Goal: Task Accomplishment & Management: Manage account settings

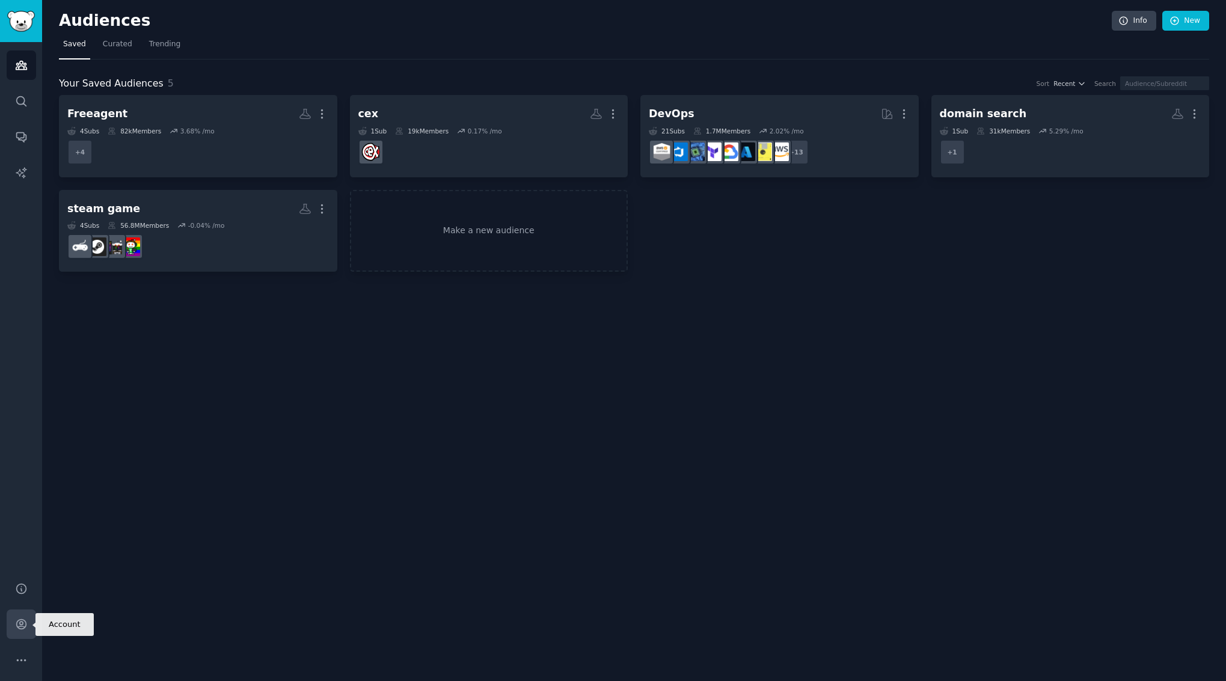
click at [29, 627] on link "Account" at bounding box center [21, 624] width 29 height 29
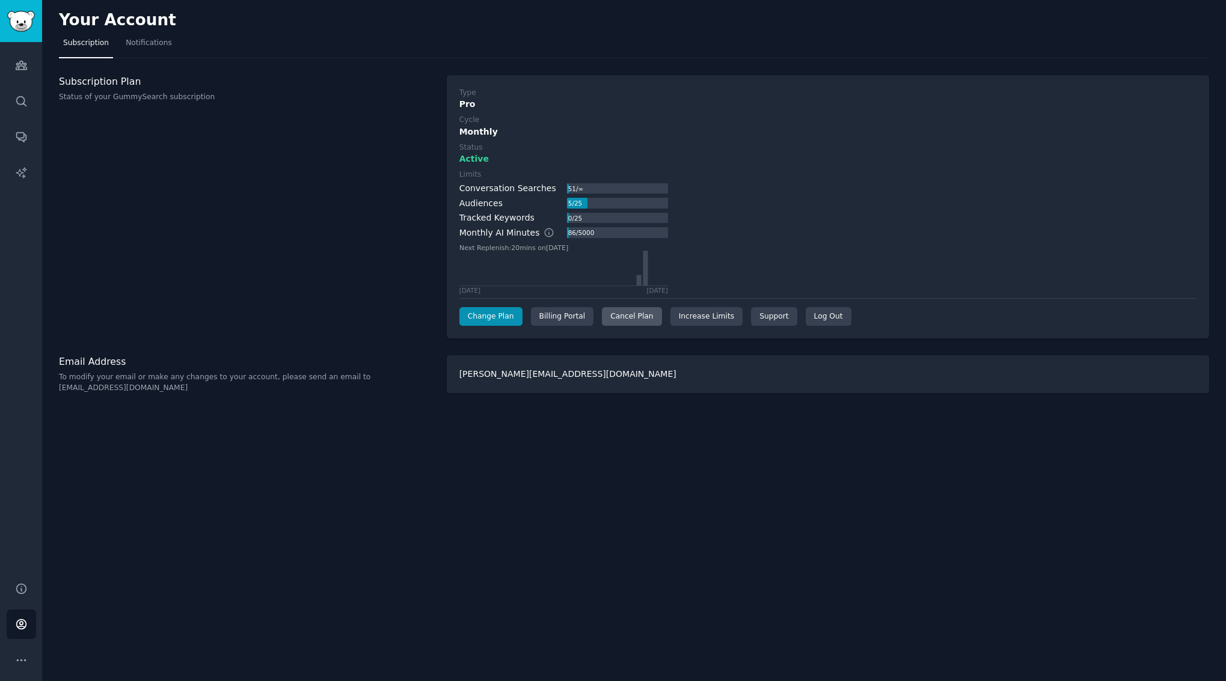
click at [618, 312] on div "Cancel Plan" at bounding box center [632, 316] width 60 height 19
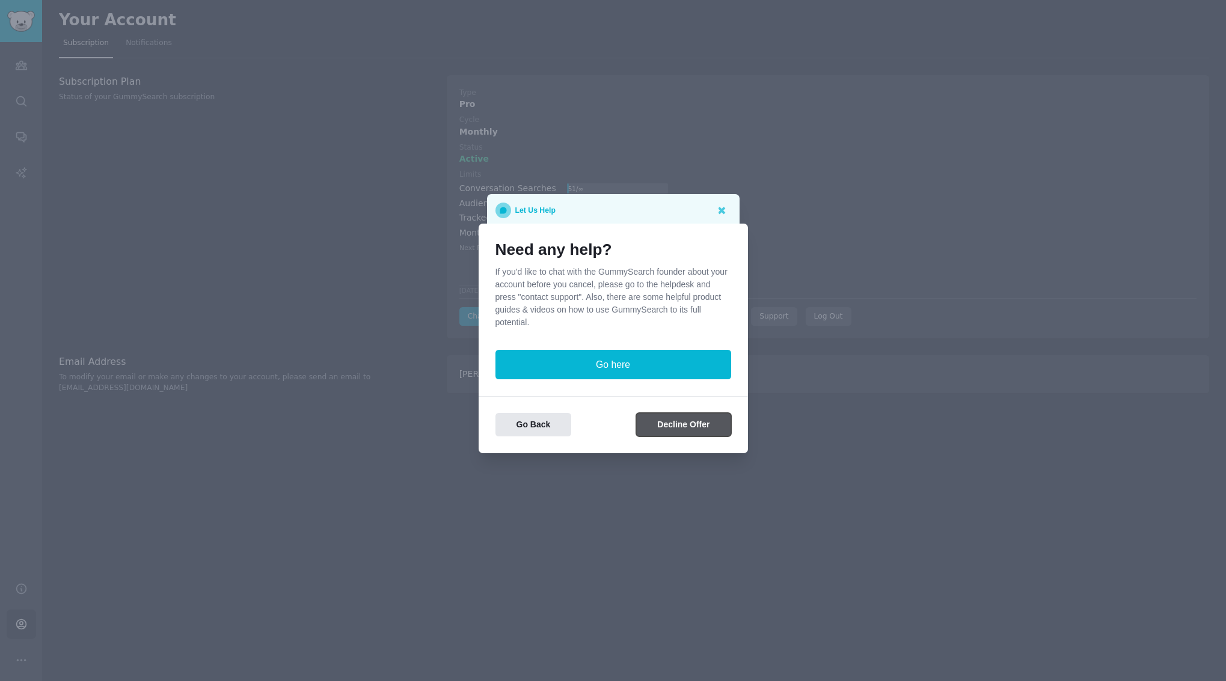
click at [689, 417] on button "Decline Offer" at bounding box center [683, 424] width 94 height 23
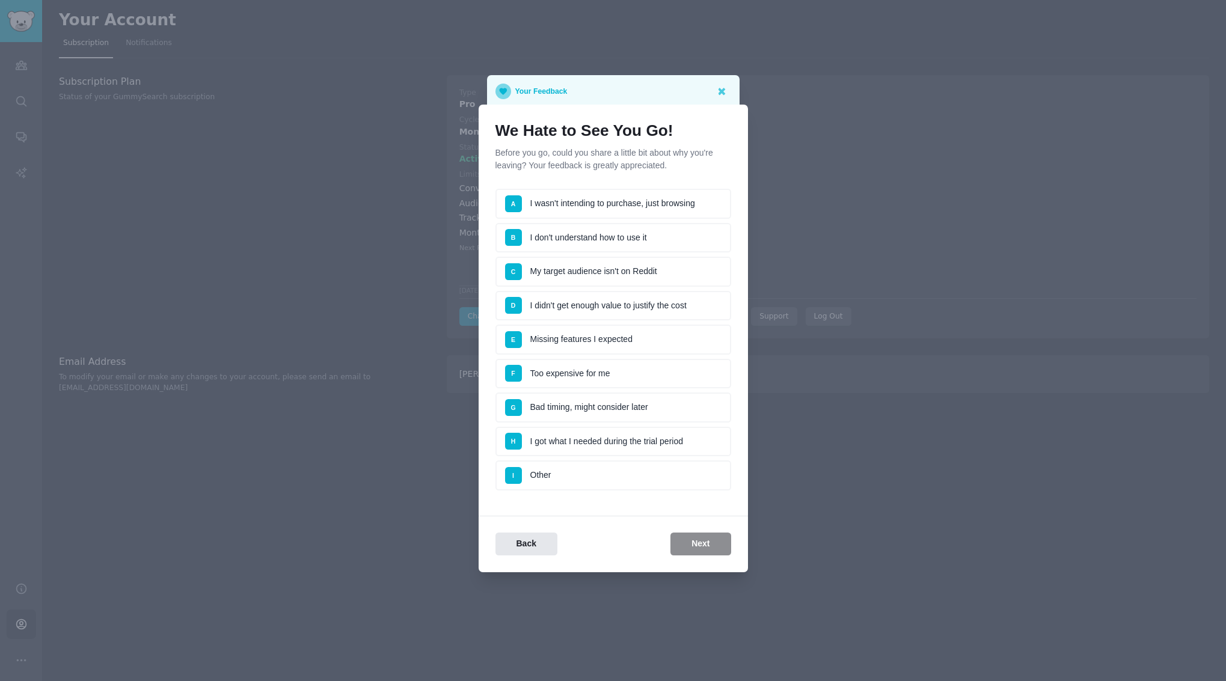
click at [582, 479] on li "I Other" at bounding box center [614, 476] width 236 height 30
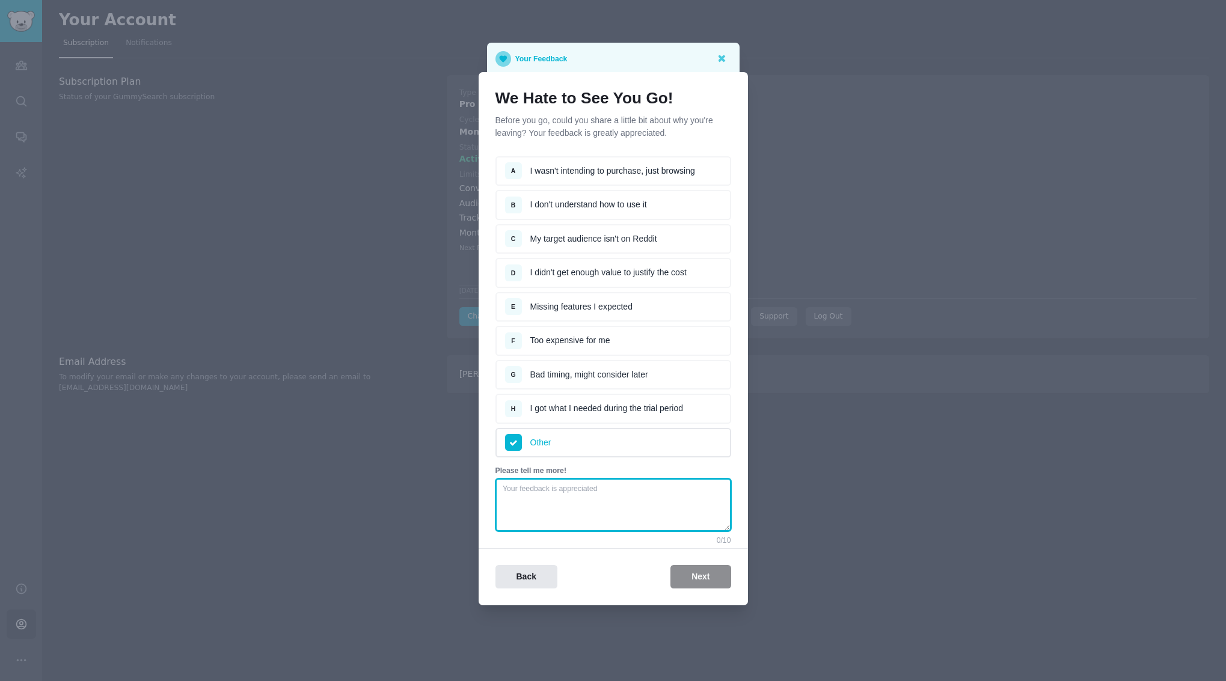
click at [603, 485] on textarea at bounding box center [614, 505] width 236 height 53
type textarea "expensive right now"
click at [713, 572] on button "Next" at bounding box center [701, 576] width 60 height 23
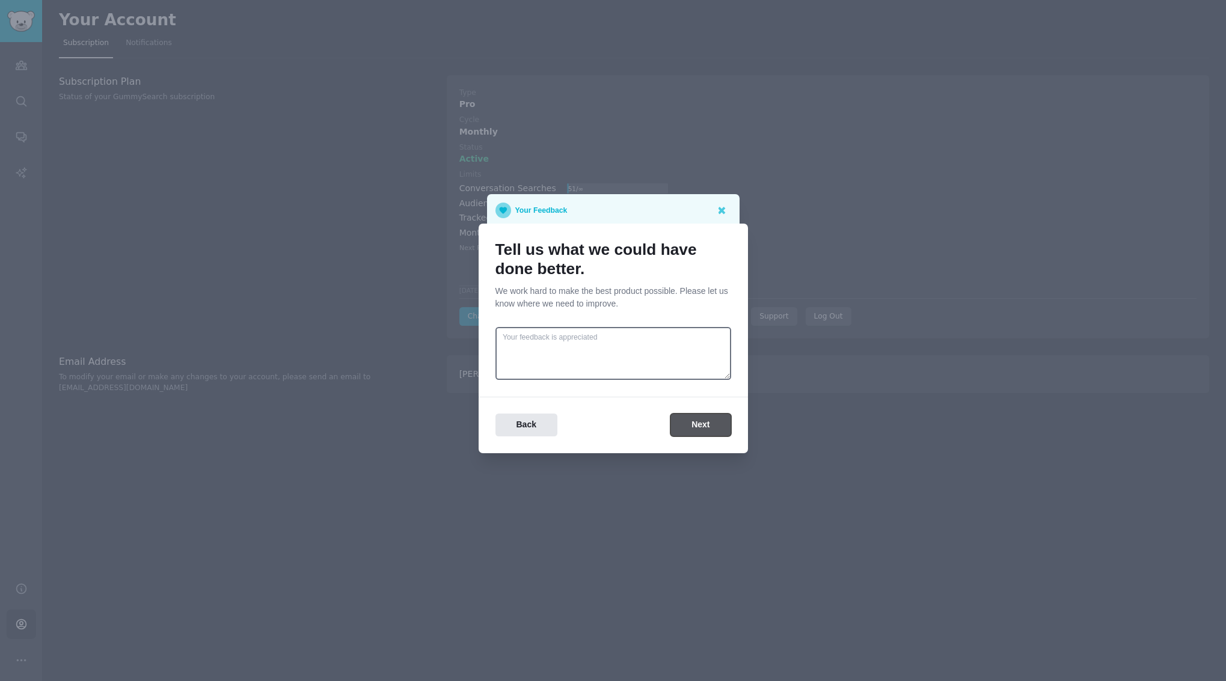
click at [699, 419] on button "Next" at bounding box center [701, 425] width 60 height 23
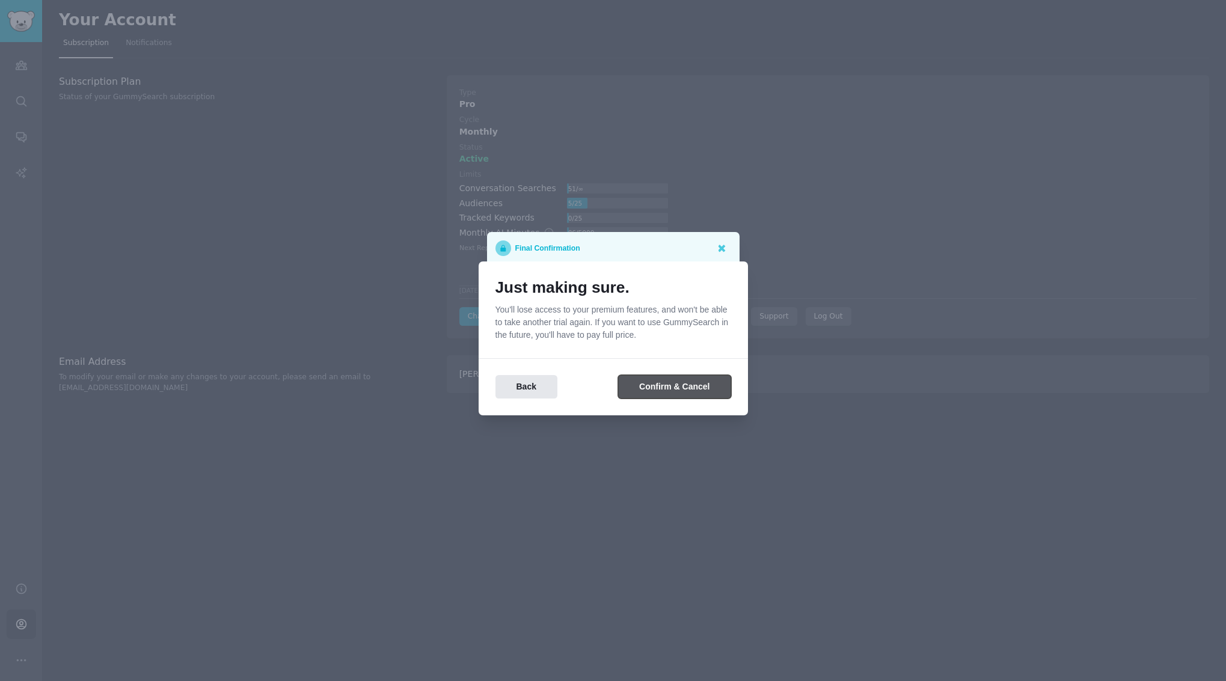
click at [697, 395] on button "Confirm & Cancel" at bounding box center [674, 386] width 112 height 23
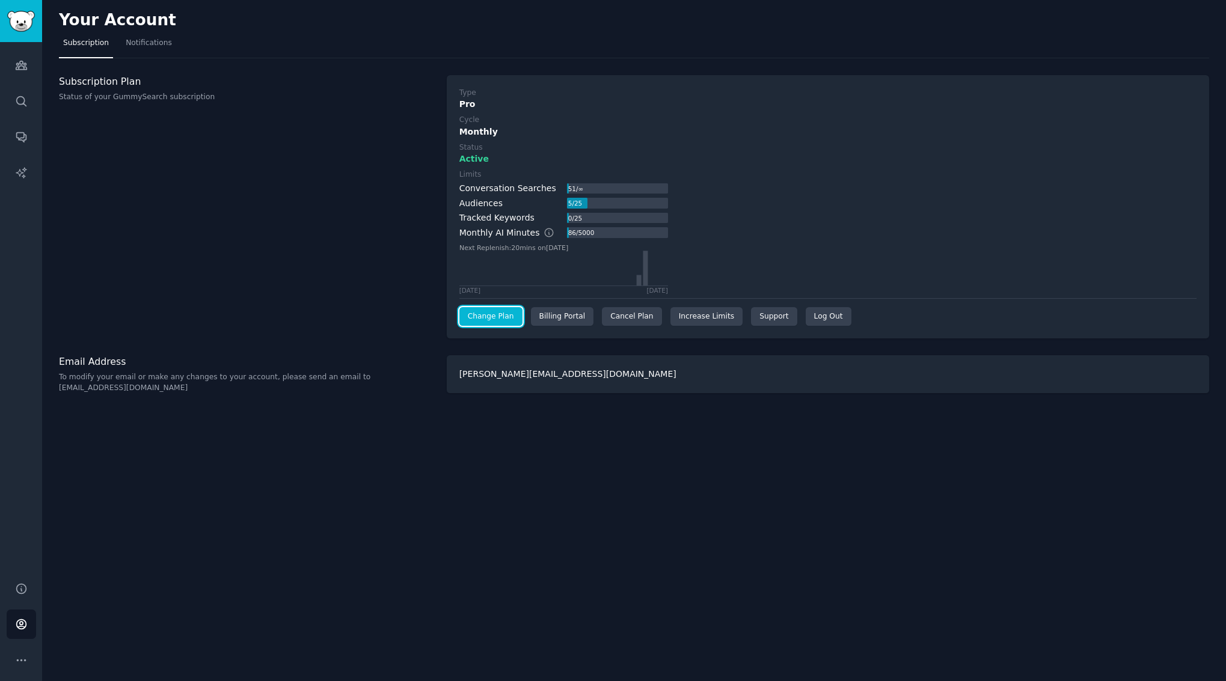
click at [504, 320] on link "Change Plan" at bounding box center [490, 316] width 63 height 19
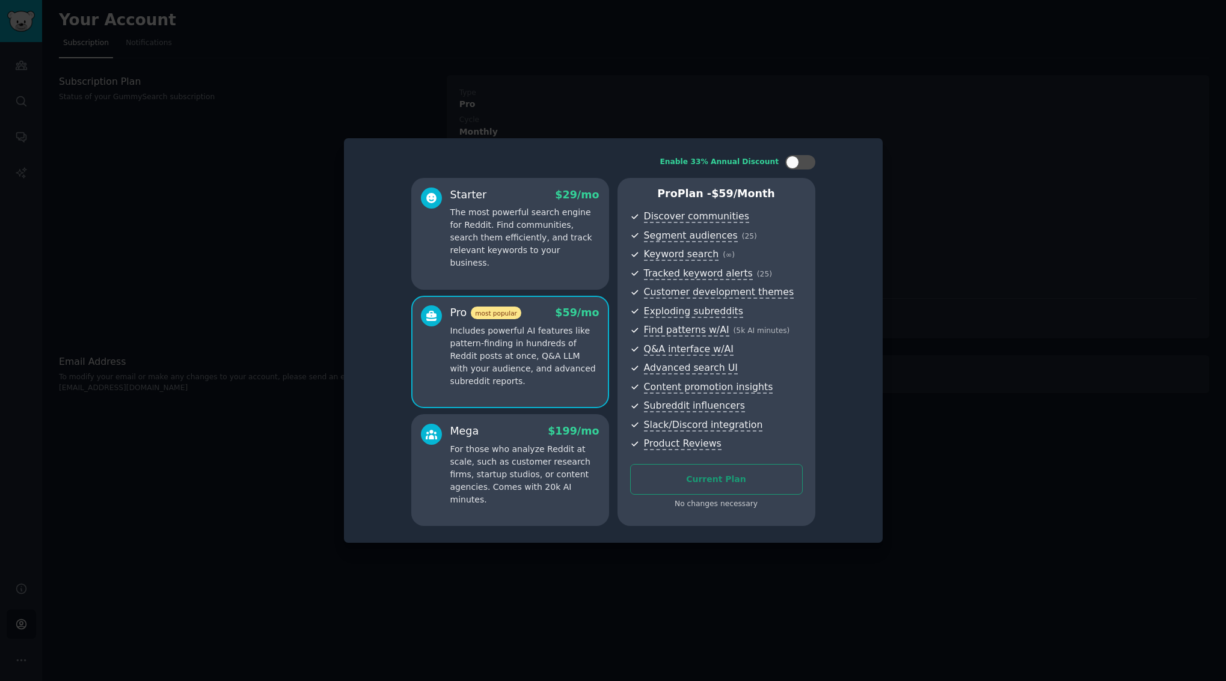
click at [334, 408] on div at bounding box center [613, 340] width 1226 height 681
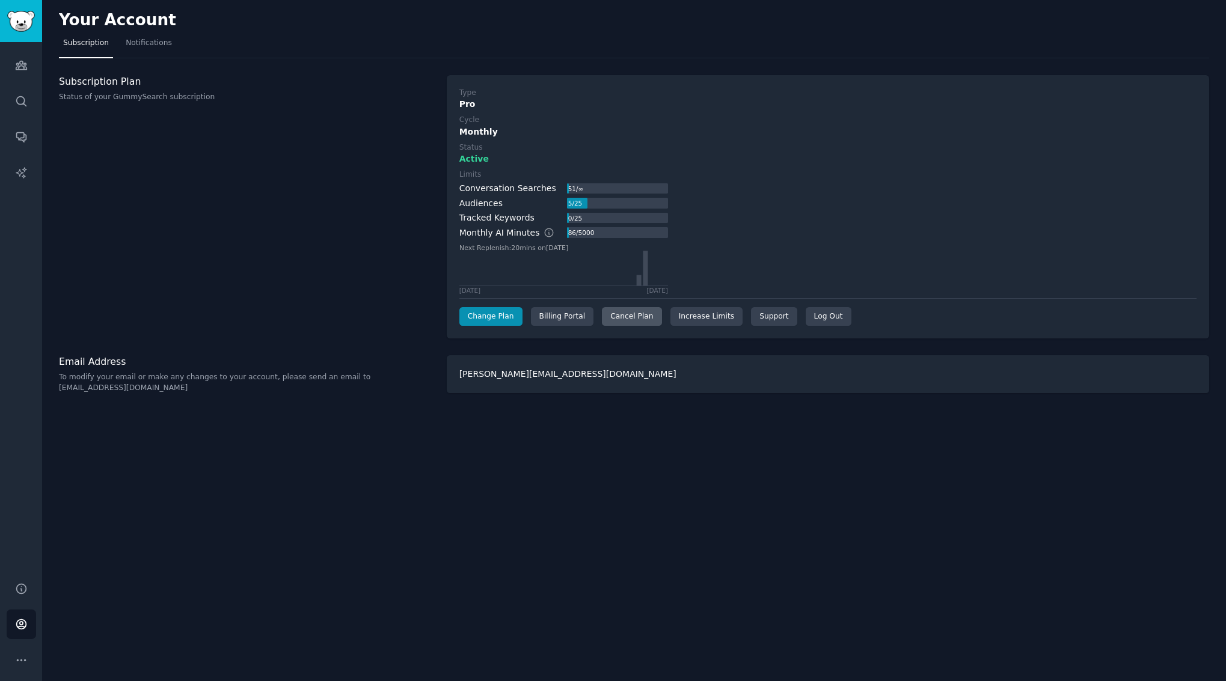
click at [626, 322] on div "Cancel Plan" at bounding box center [632, 316] width 60 height 19
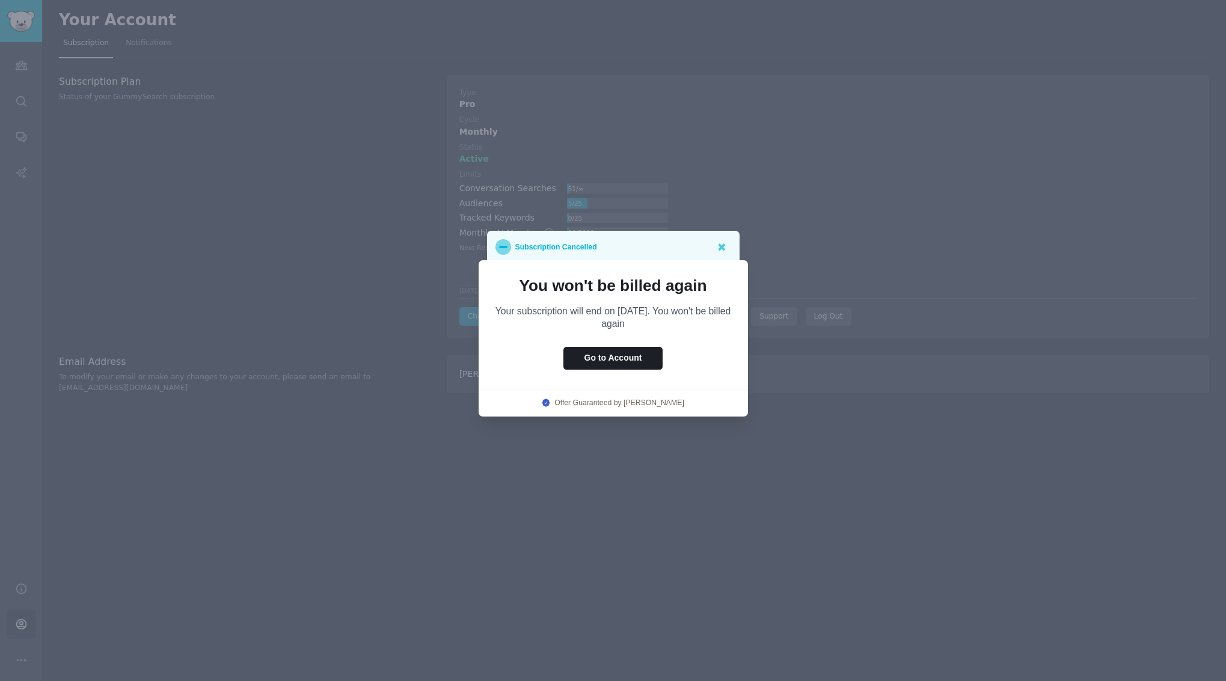
click at [795, 285] on div at bounding box center [613, 340] width 1226 height 681
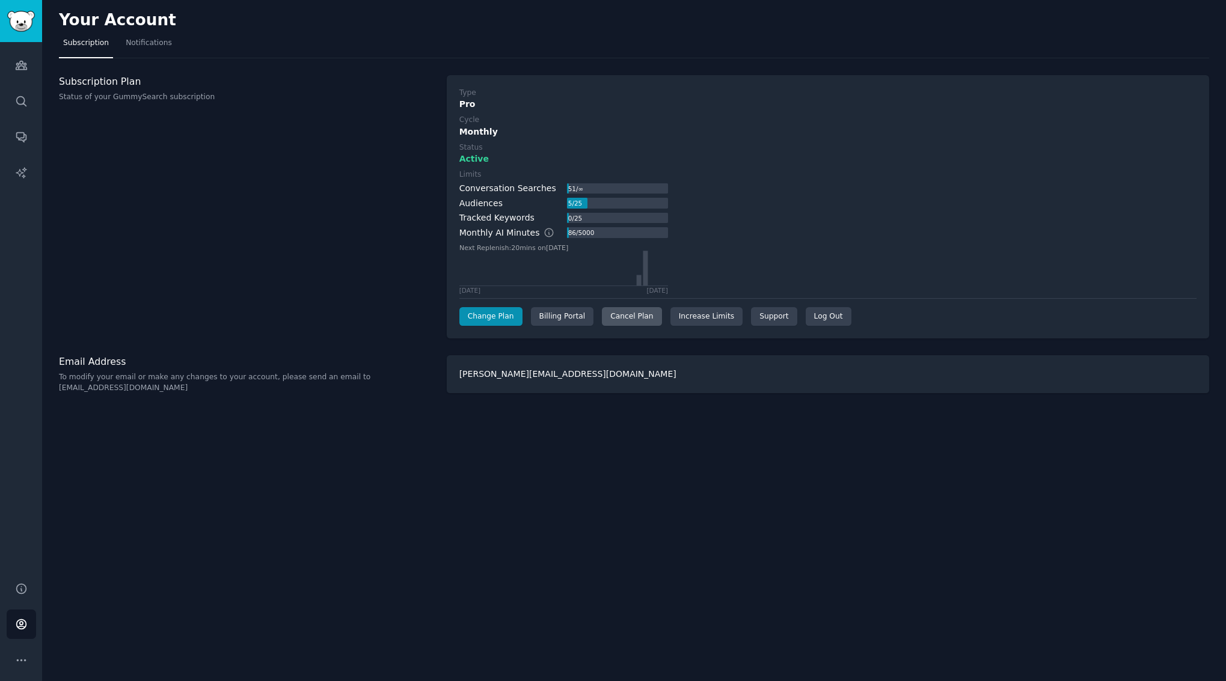
click at [627, 321] on div "Cancel Plan" at bounding box center [632, 316] width 60 height 19
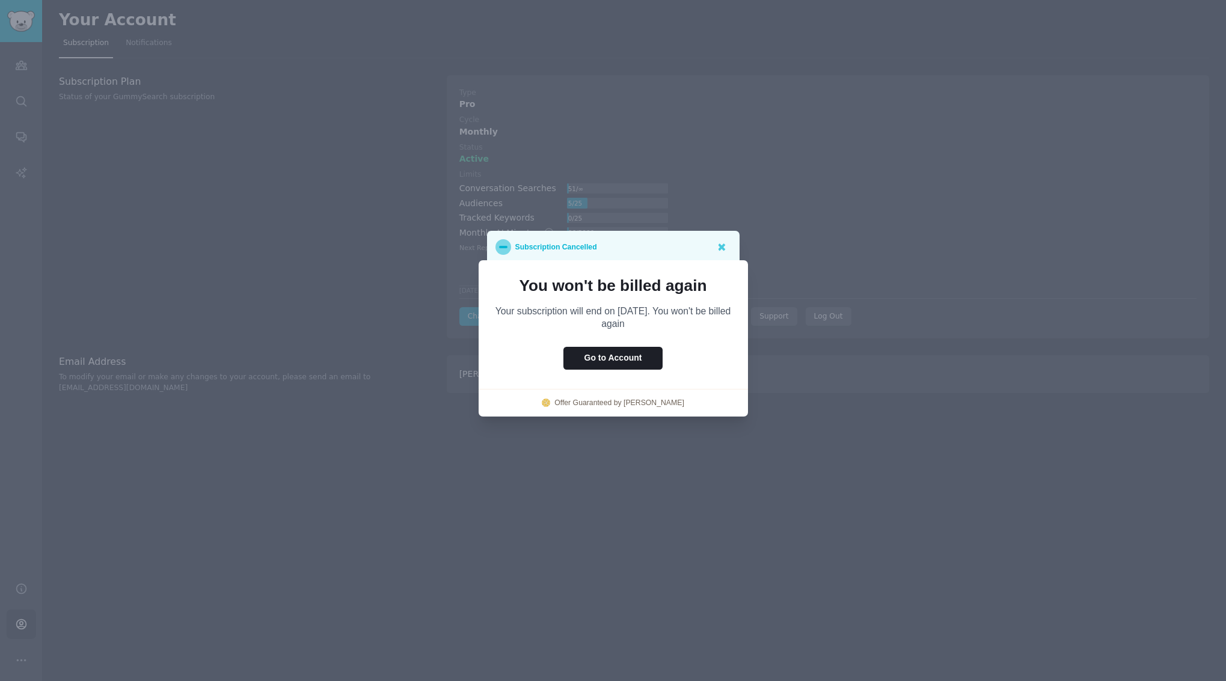
click at [649, 404] on link "Offer Guaranteed by Churnkey" at bounding box center [619, 403] width 130 height 11
click at [726, 250] on icon at bounding box center [721, 247] width 13 height 13
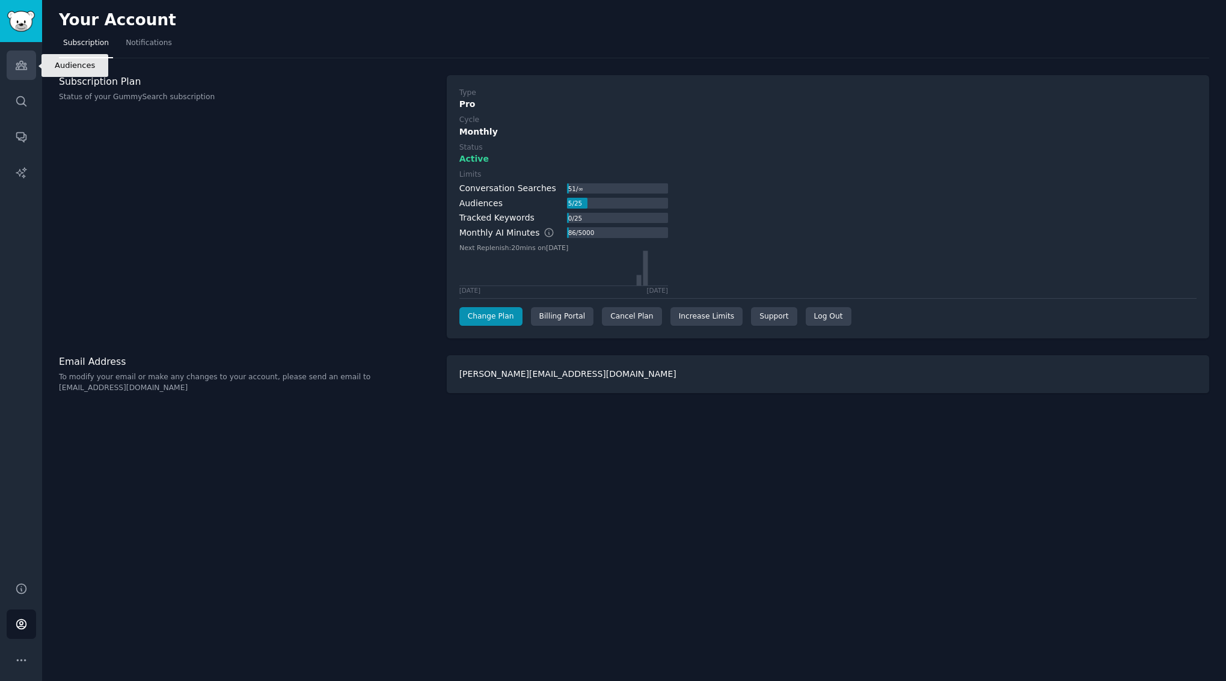
click at [17, 66] on icon "Sidebar" at bounding box center [21, 65] width 11 height 8
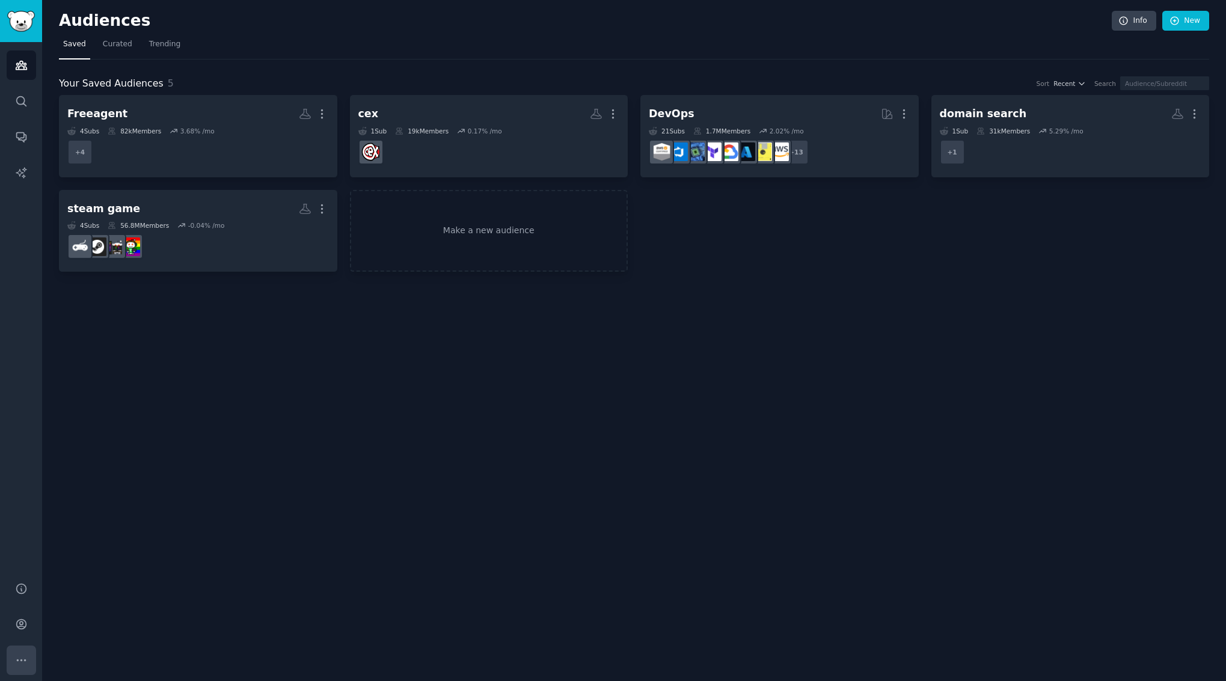
click at [22, 649] on button "More" at bounding box center [21, 660] width 29 height 29
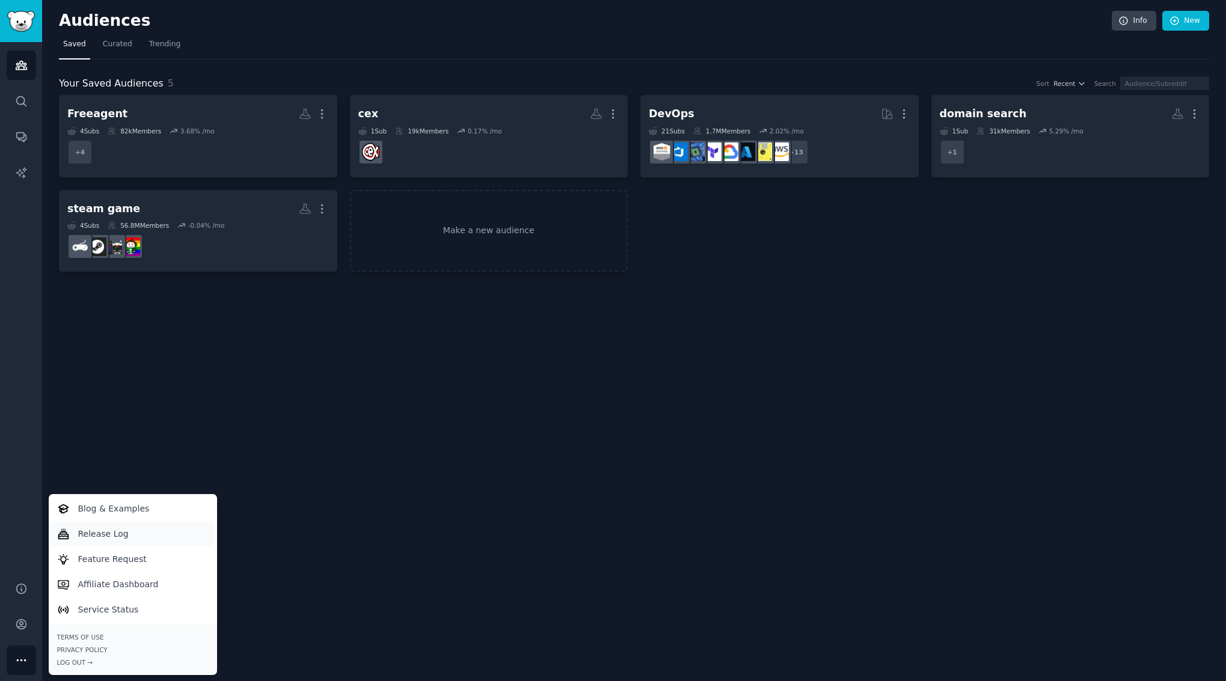
click at [136, 532] on link "Release Log" at bounding box center [133, 533] width 164 height 25
click at [91, 513] on p "Blog & Examples" at bounding box center [114, 509] width 72 height 13
